Goal: Task Accomplishment & Management: Use online tool/utility

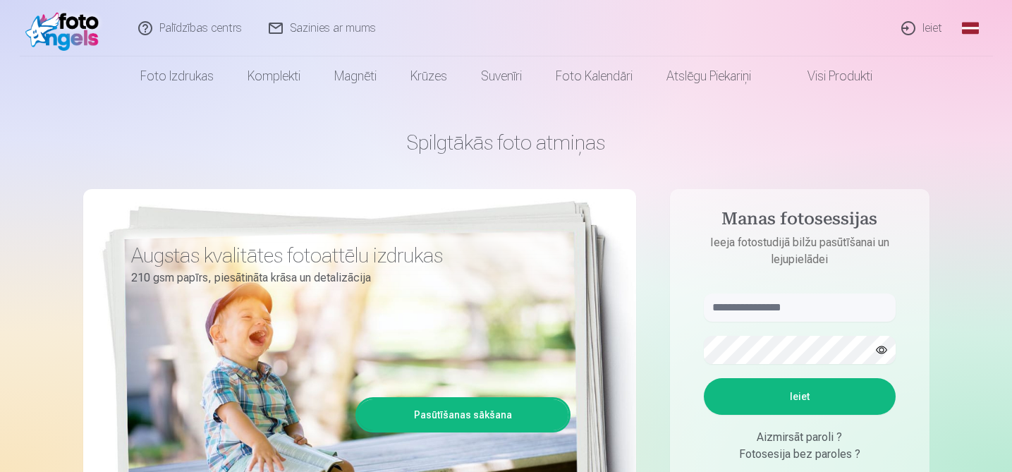
click at [928, 30] on link "Ieiet" at bounding box center [923, 28] width 68 height 56
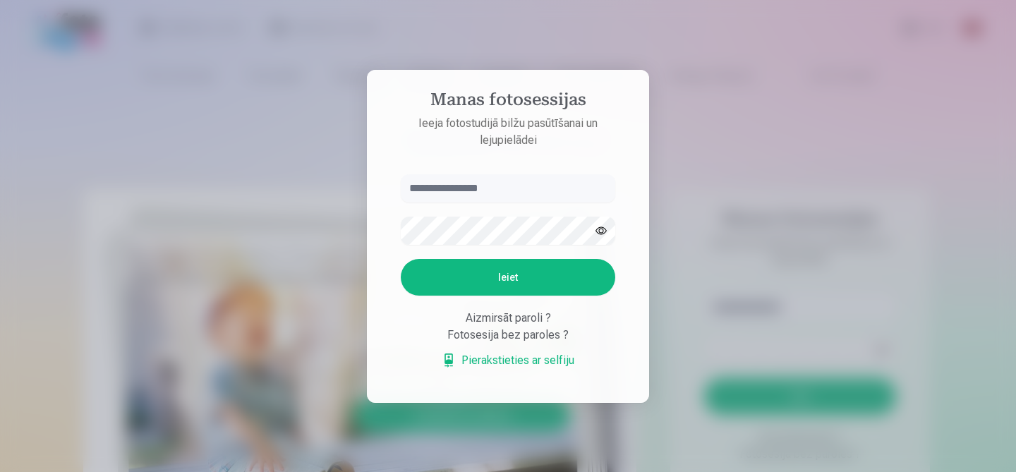
click at [460, 192] on input "text" at bounding box center [508, 188] width 214 height 28
click at [686, 108] on div at bounding box center [508, 236] width 1016 height 472
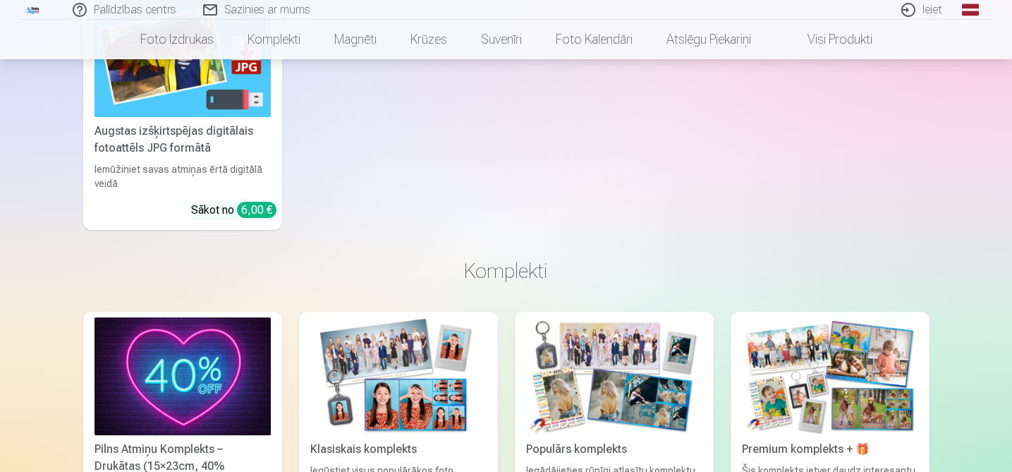
scroll to position [959, 0]
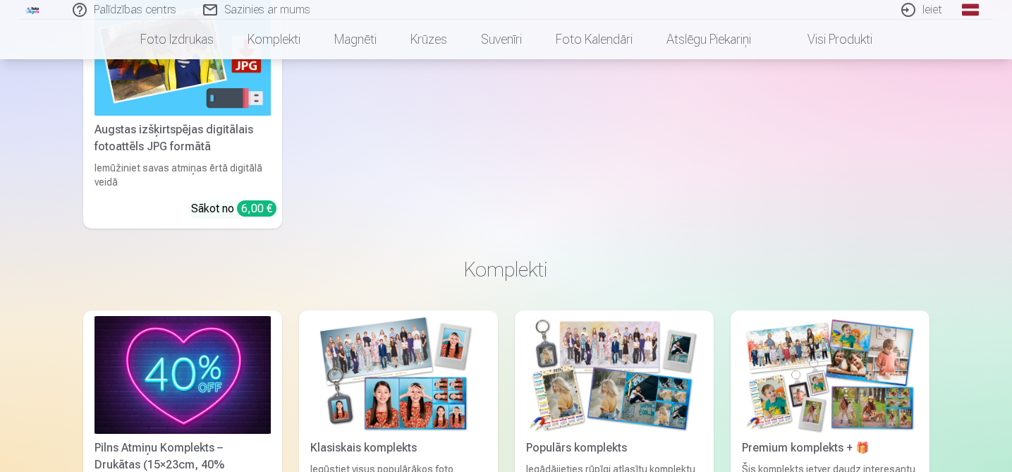
click at [108, 6] on link "Palīdzības centrs" at bounding box center [125, 10] width 131 height 20
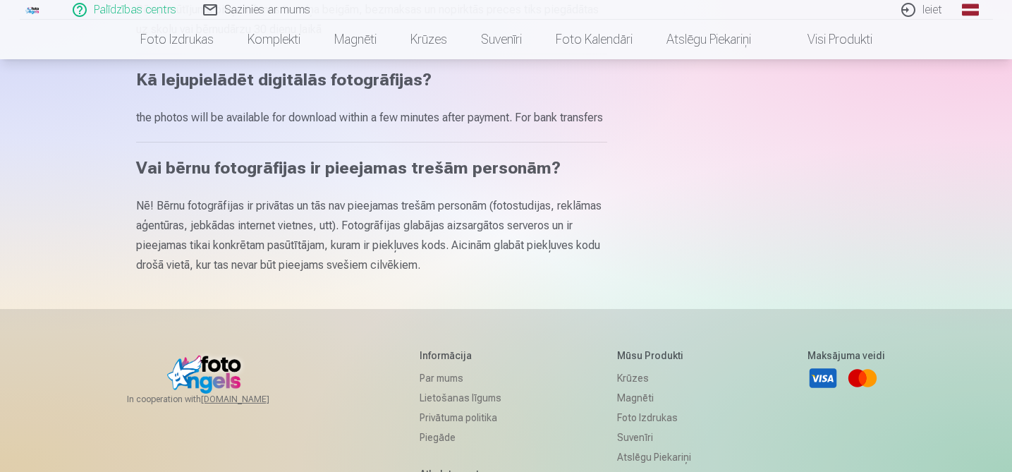
scroll to position [808, 0]
click at [316, 120] on p "the photos will be available for download within a few minutes after payment. F…" at bounding box center [371, 117] width 471 height 20
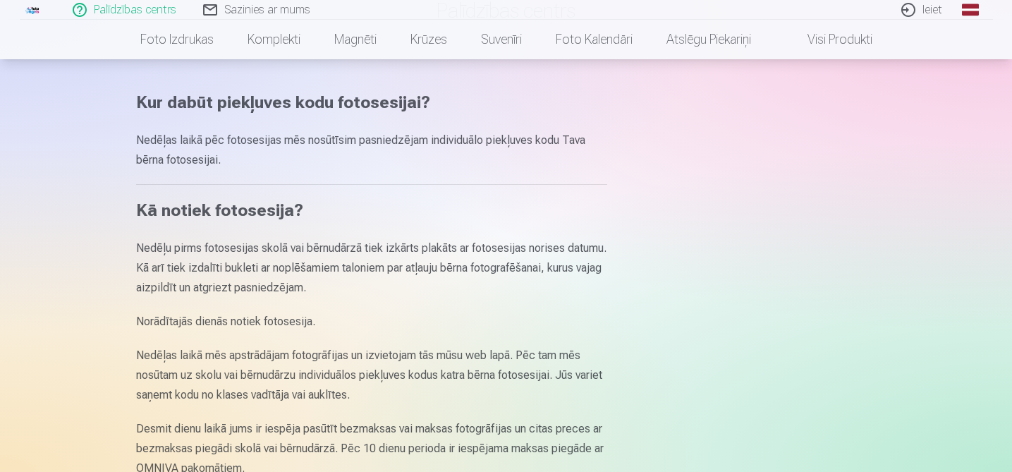
scroll to position [0, 0]
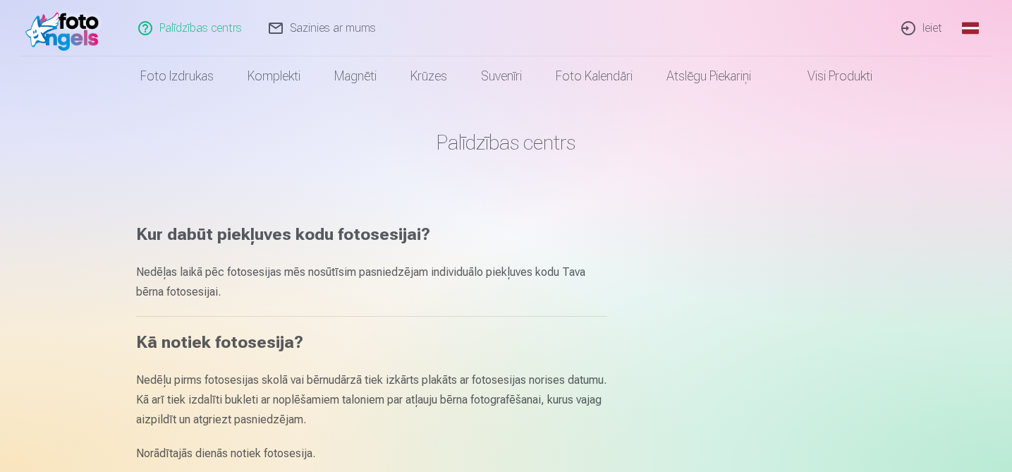
click at [923, 25] on link "Ieiet" at bounding box center [923, 28] width 68 height 56
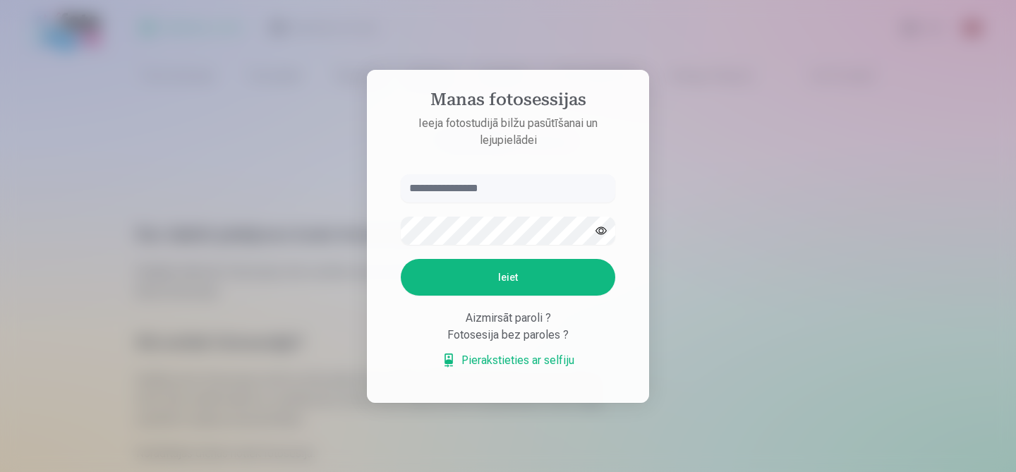
click at [513, 186] on input "text" at bounding box center [508, 188] width 214 height 28
paste input "**********"
type input "**********"
click at [709, 192] on div at bounding box center [508, 236] width 1016 height 472
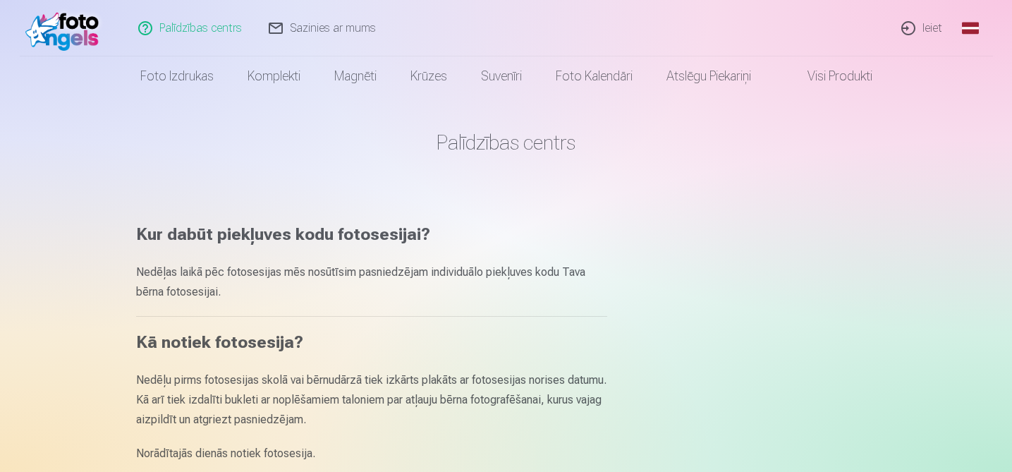
click at [923, 35] on link "Ieiet" at bounding box center [923, 28] width 68 height 56
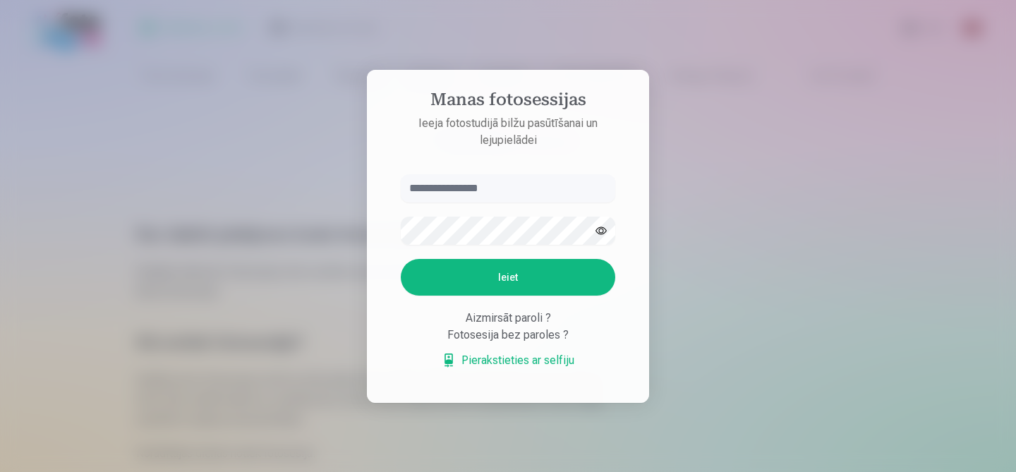
click at [528, 322] on div "Aizmirsāt paroli ?" at bounding box center [508, 318] width 214 height 17
click at [490, 320] on div "Aizmirsāt paroli ?" at bounding box center [508, 318] width 214 height 17
click at [500, 183] on input "text" at bounding box center [508, 188] width 214 height 28
click at [502, 322] on div "Aizmirsāt paroli ?" at bounding box center [508, 318] width 214 height 17
click at [502, 262] on button "Ieiet" at bounding box center [508, 277] width 214 height 37
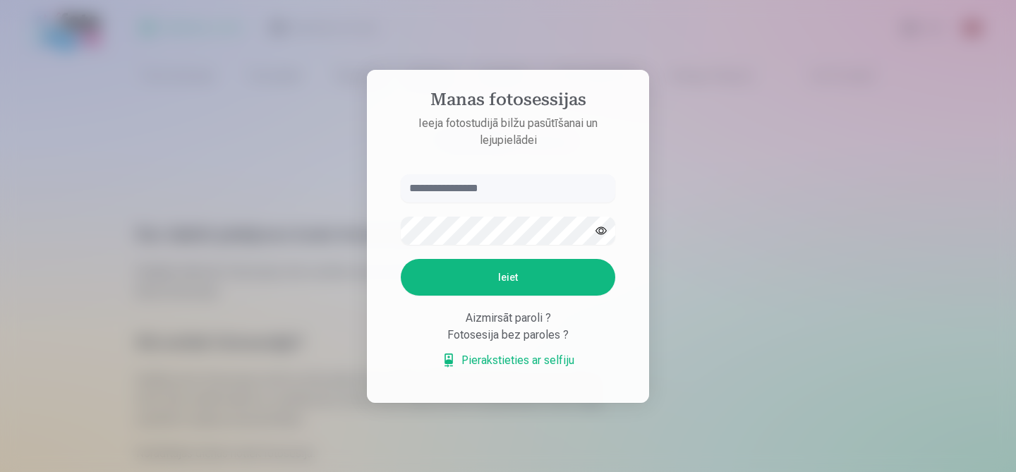
click at [499, 310] on div "Aizmirsāt paroli ?" at bounding box center [508, 318] width 214 height 17
click at [493, 313] on div "Aizmirsāt paroli ?" at bounding box center [508, 318] width 214 height 17
click at [490, 315] on div "Aizmirsāt paroli ?" at bounding box center [508, 318] width 214 height 17
click at [490, 320] on div "Aizmirsāt paroli ?" at bounding box center [508, 318] width 214 height 17
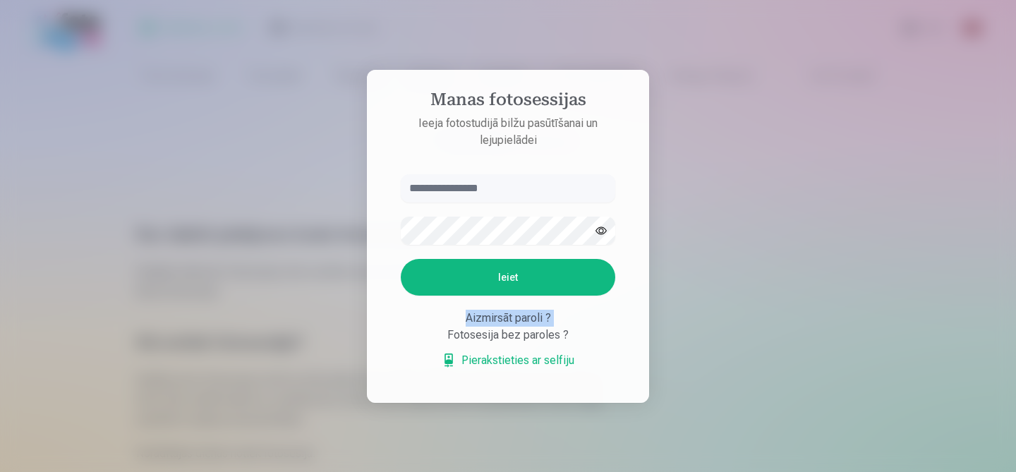
click at [490, 320] on div "Aizmirsāt paroli ?" at bounding box center [508, 318] width 214 height 17
click at [490, 349] on div "Aizmirsāt paroli ? Fotosesija bez paroles ? Pierakstieties ar selfiju" at bounding box center [508, 339] width 214 height 59
click at [490, 362] on link "Pierakstieties ar selfiju" at bounding box center [508, 360] width 133 height 17
